Goal: Find specific page/section: Find specific page/section

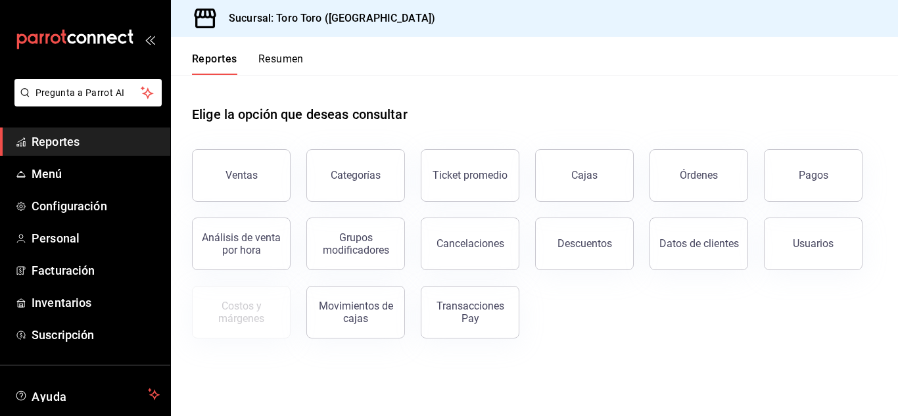
click at [705, 167] on button "Órdenes" at bounding box center [699, 175] width 99 height 53
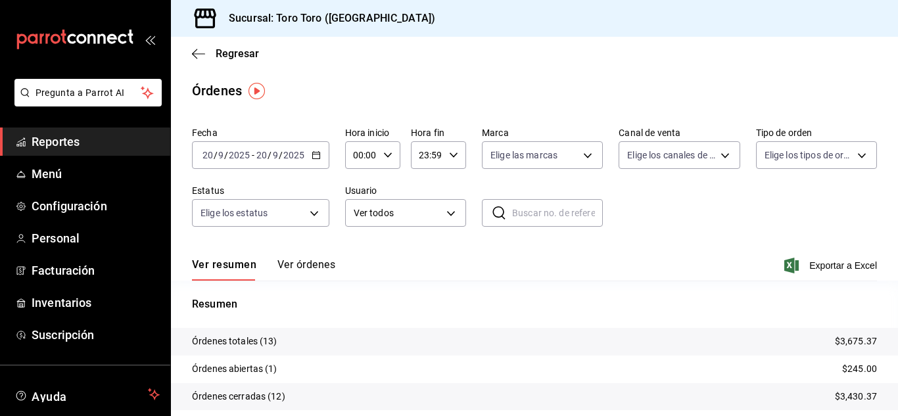
click at [44, 141] on span "Reportes" at bounding box center [96, 142] width 128 height 18
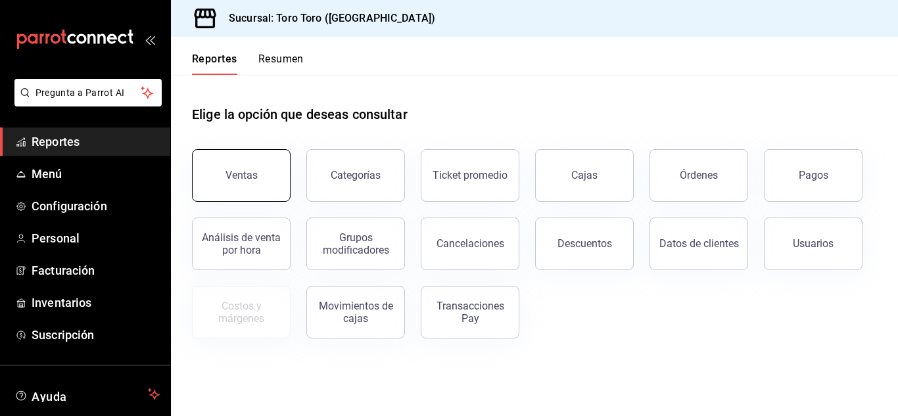
click at [258, 170] on button "Ventas" at bounding box center [241, 175] width 99 height 53
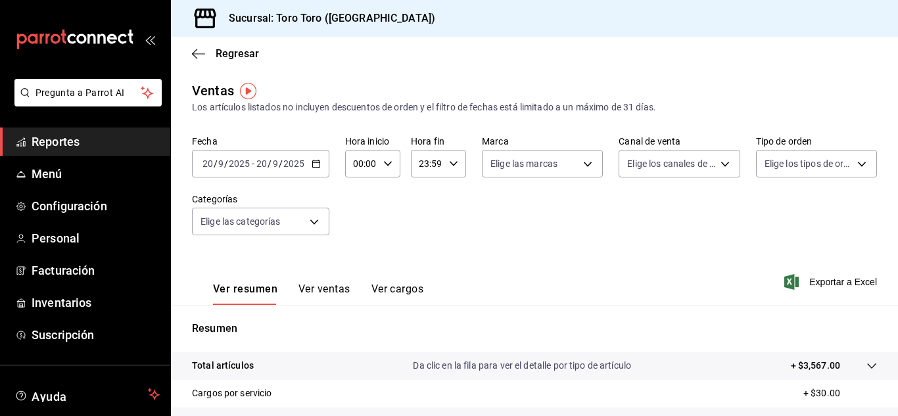
click at [407, 288] on button "Ver cargos" at bounding box center [398, 294] width 53 height 22
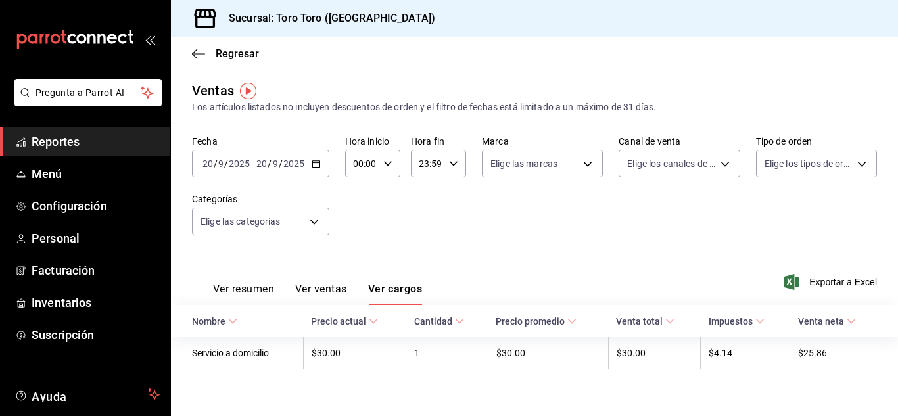
click at [66, 141] on span "Reportes" at bounding box center [96, 142] width 128 height 18
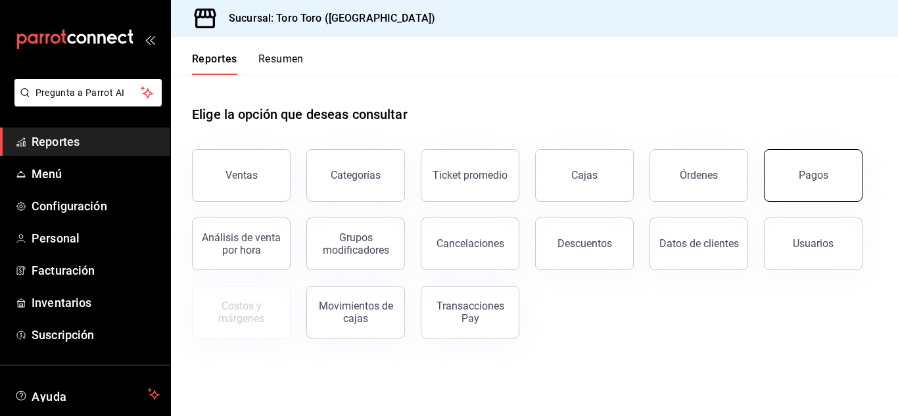
click at [798, 180] on button "Pagos" at bounding box center [813, 175] width 99 height 53
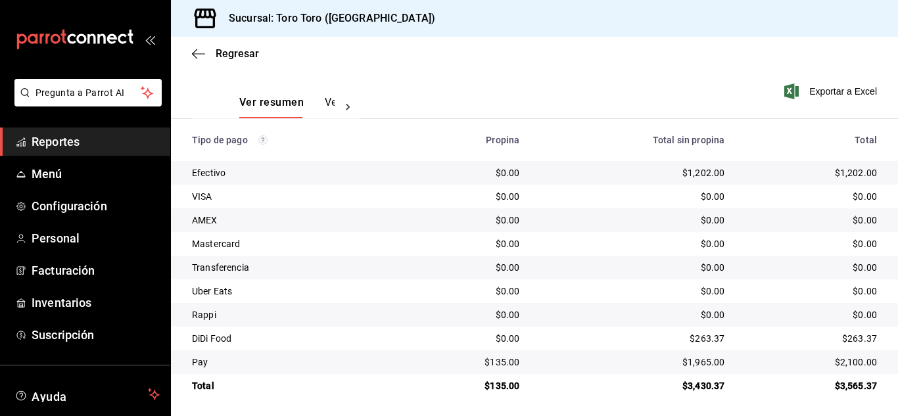
scroll to position [188, 0]
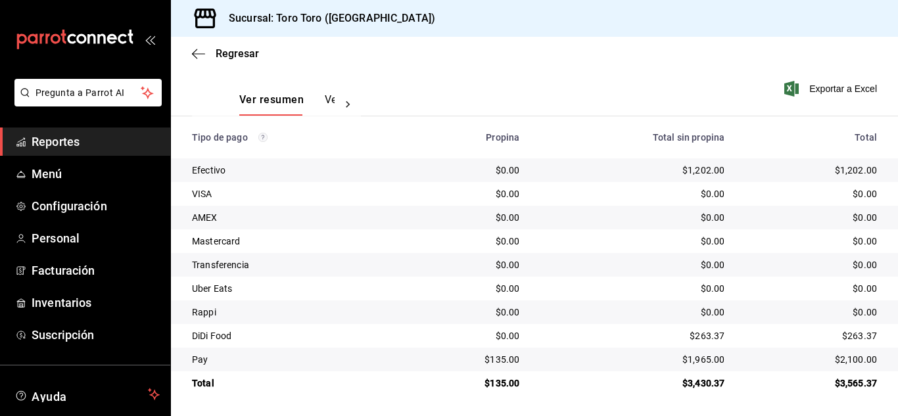
click at [110, 147] on span "Reportes" at bounding box center [96, 142] width 128 height 18
